Goal: Task Accomplishment & Management: Manage account settings

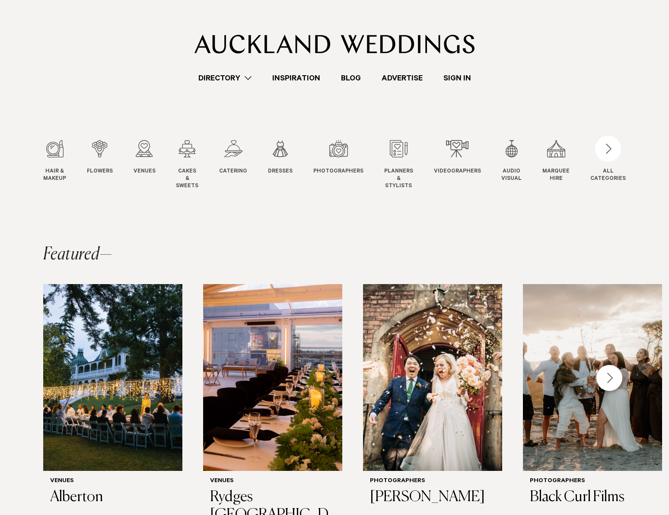
click at [461, 77] on link "Sign In" at bounding box center [457, 78] width 48 height 12
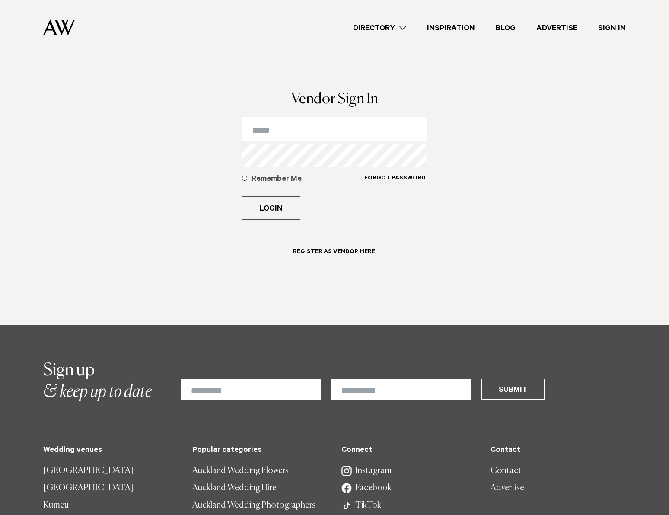
type input "**********"
